Goal: Transaction & Acquisition: Subscribe to service/newsletter

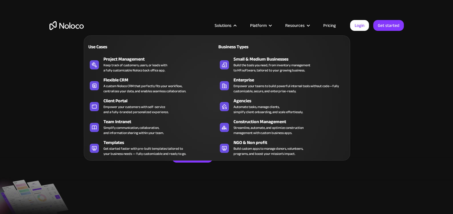
click at [138, 28] on nav "Use Cases Business Types Project Management Keep track of customers, users, or …" at bounding box center [217, 93] width 266 height 133
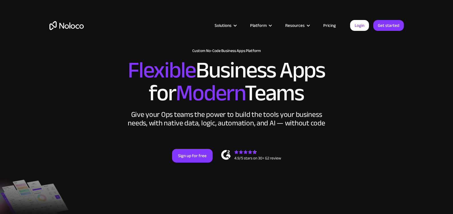
click at [331, 25] on link "Pricing" at bounding box center [329, 25] width 27 height 7
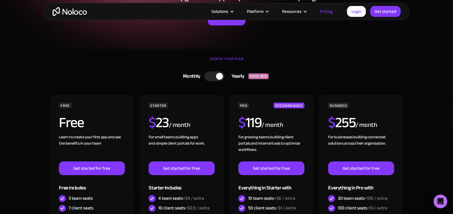
scroll to position [191, 0]
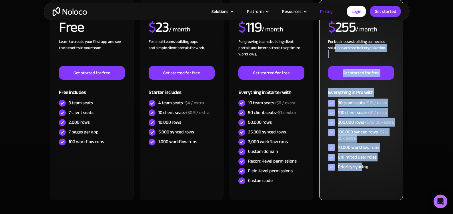
drag, startPoint x: 361, startPoint y: 174, endPoint x: 335, endPoint y: 46, distance: 130.5
click at [335, 46] on div "BUSINESS $ 255 / month For businesses building connected solutions across their…" at bounding box center [361, 89] width 66 height 165
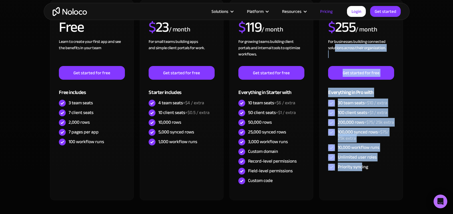
click at [425, 107] on section "CHOOSE YOUR PLAN Monthly Yearly SAVE 20% Monthly Yearly SAVE 20% FREE Free Lear…" at bounding box center [226, 100] width 453 height 294
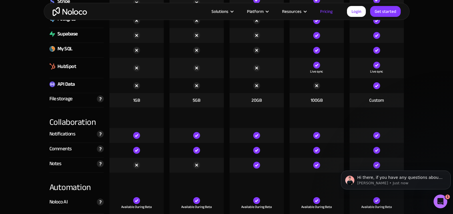
scroll to position [1143, 0]
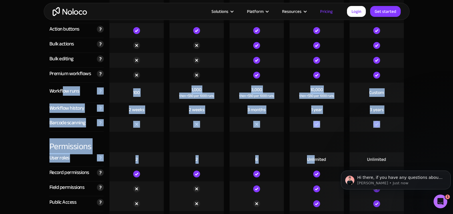
drag, startPoint x: 63, startPoint y: 89, endPoint x: 379, endPoint y: 207, distance: 337.9
click at [318, 163] on div "Compare our plans Free Free Get started Starter $ 29 / month Get started Pro $ …" at bounding box center [227, 208] width 366 height 1487
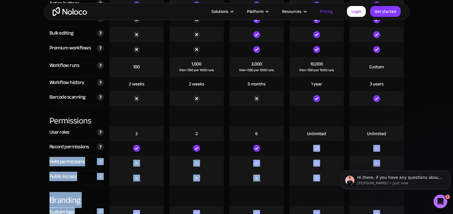
drag, startPoint x: 379, startPoint y: 207, endPoint x: 8, endPoint y: 30, distance: 412.1
click at [393, 212] on div "Compare our plans Free Free Get started Starter $ 29 / month Get started Pro $ …" at bounding box center [227, 182] width 366 height 1487
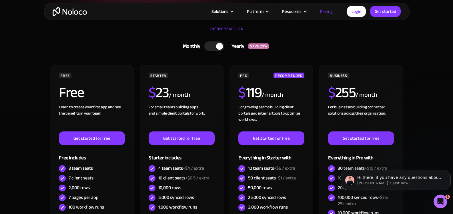
scroll to position [0, 0]
